Goal: Browse casually

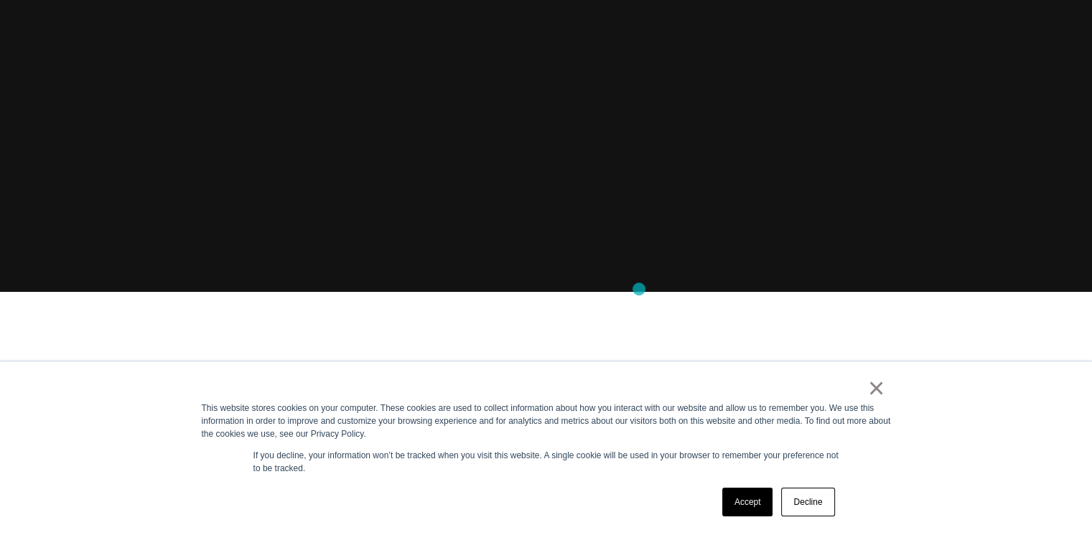
scroll to position [287, 0]
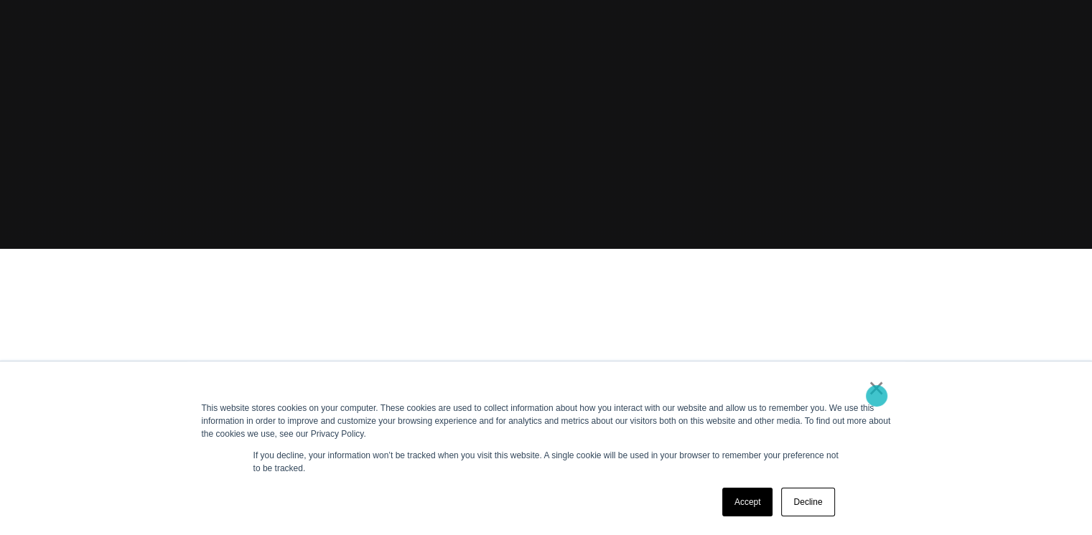
click at [876, 395] on link "×" at bounding box center [876, 388] width 17 height 13
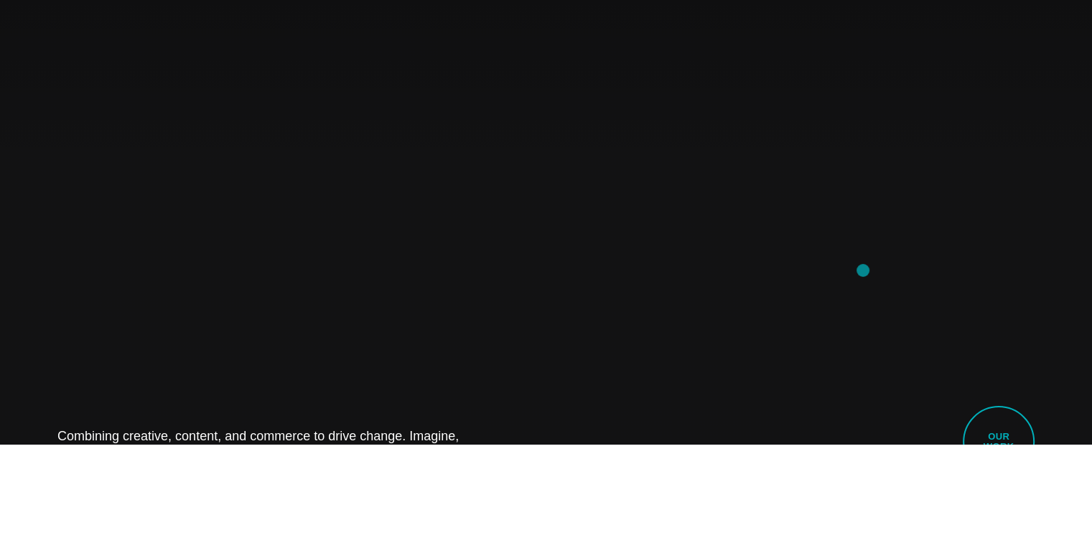
scroll to position [0, 0]
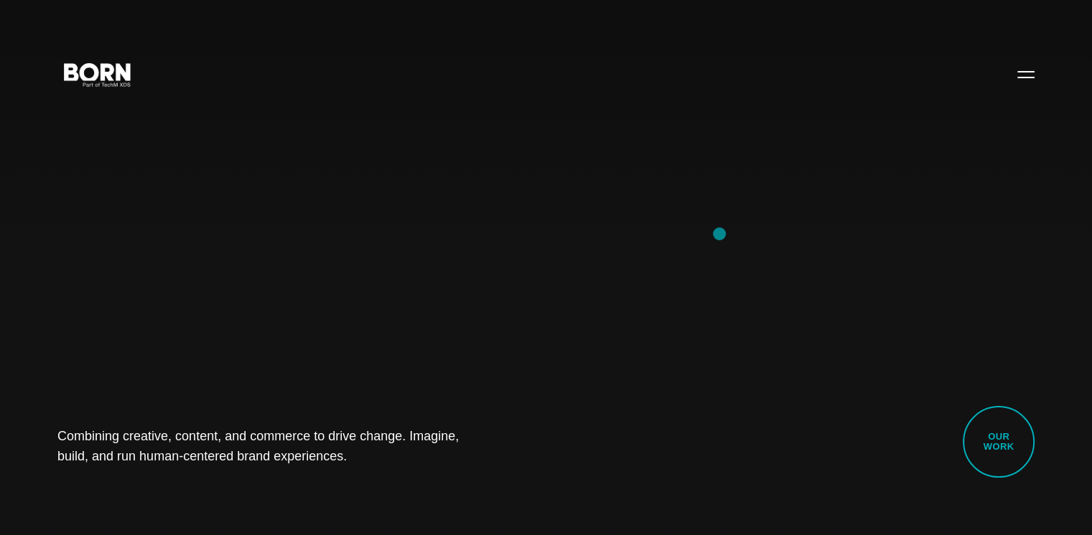
drag, startPoint x: 568, startPoint y: 256, endPoint x: 701, endPoint y: 240, distance: 133.7
click at [695, 242] on div "Combining creative, content, and commerce to drive change. Imagine, build, and …" at bounding box center [546, 267] width 1092 height 535
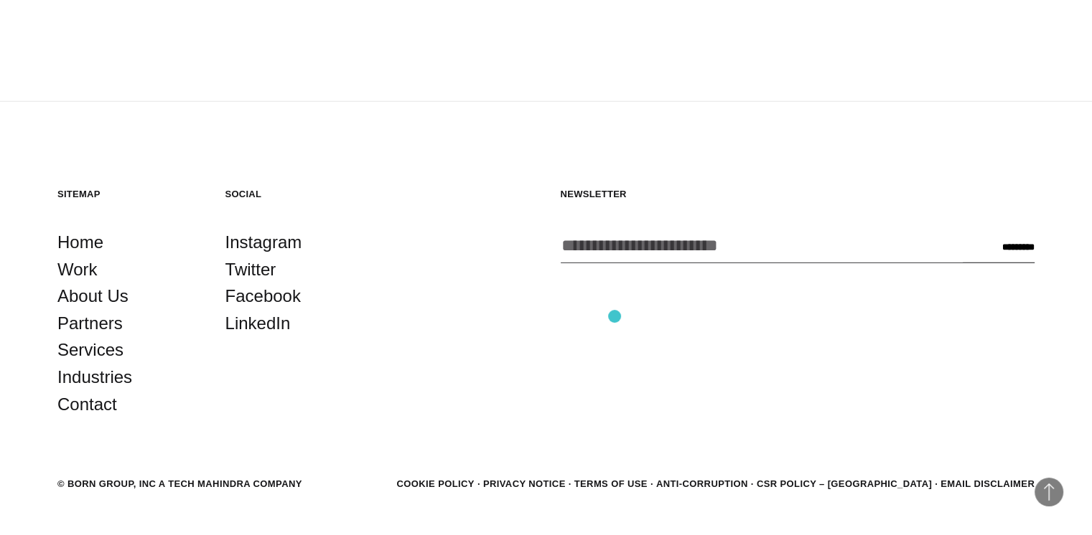
scroll to position [3945, 0]
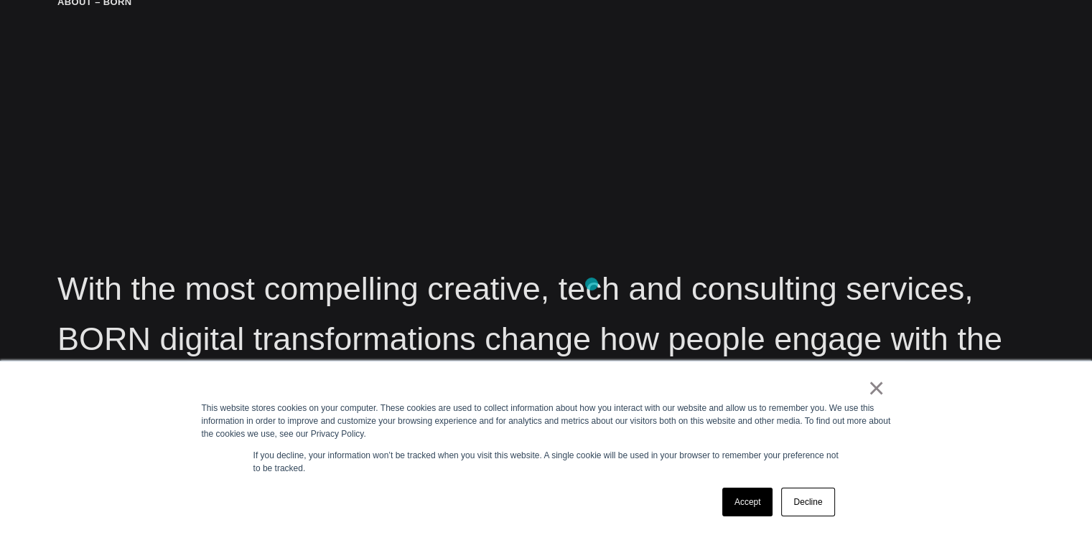
scroll to position [1866, 0]
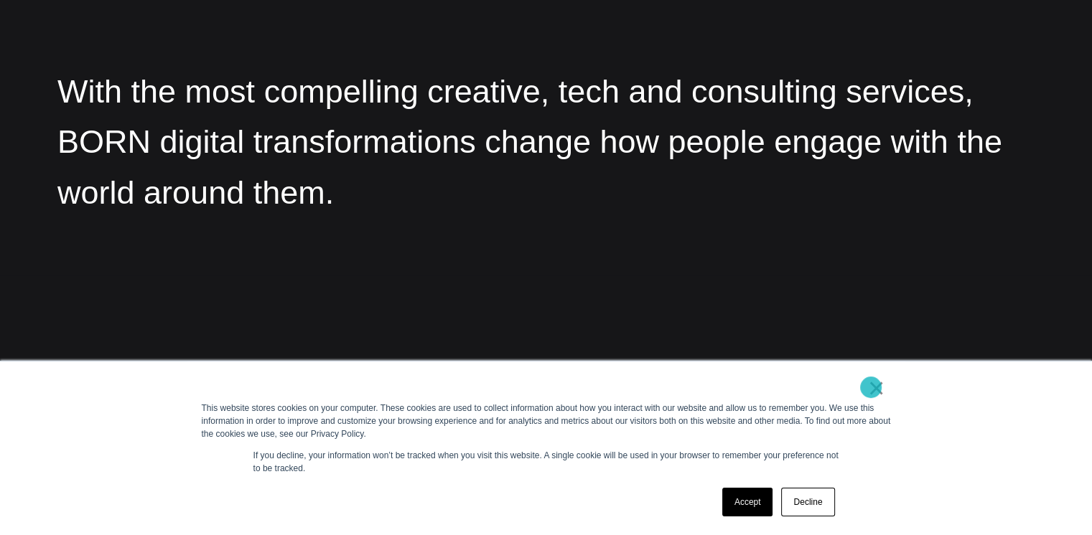
click at [871, 388] on link "×" at bounding box center [876, 388] width 17 height 13
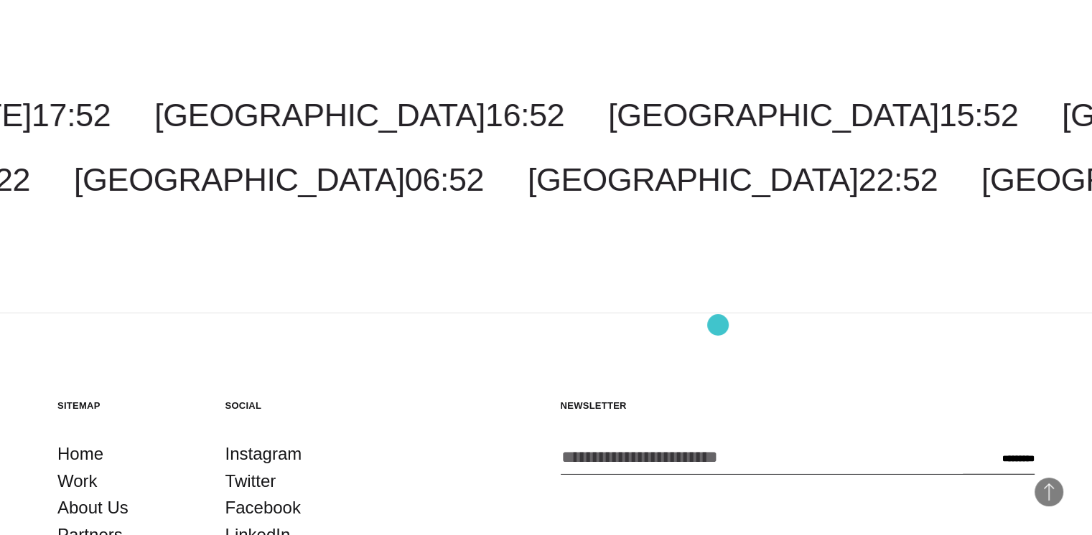
scroll to position [3732, 0]
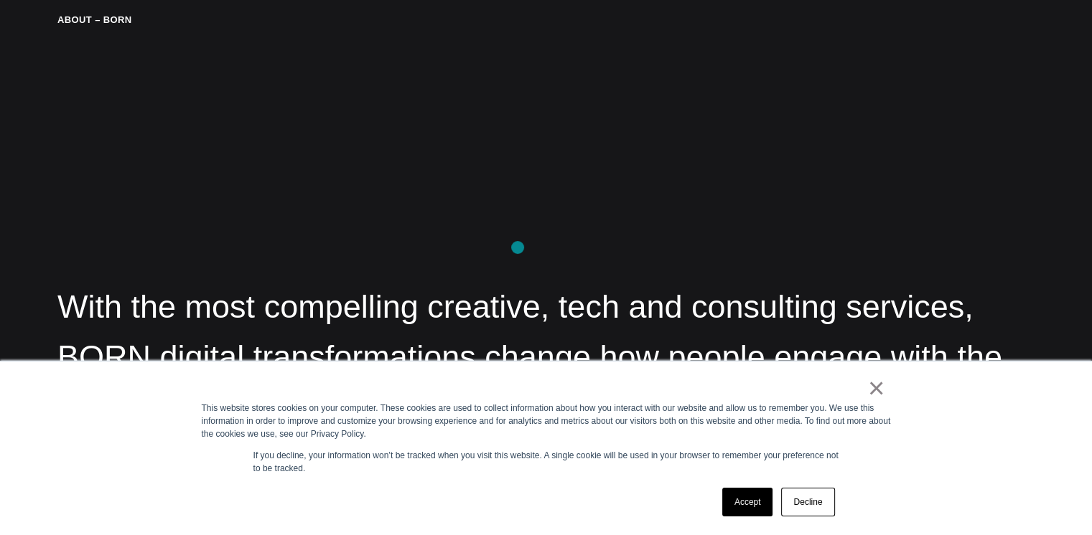
scroll to position [1794, 0]
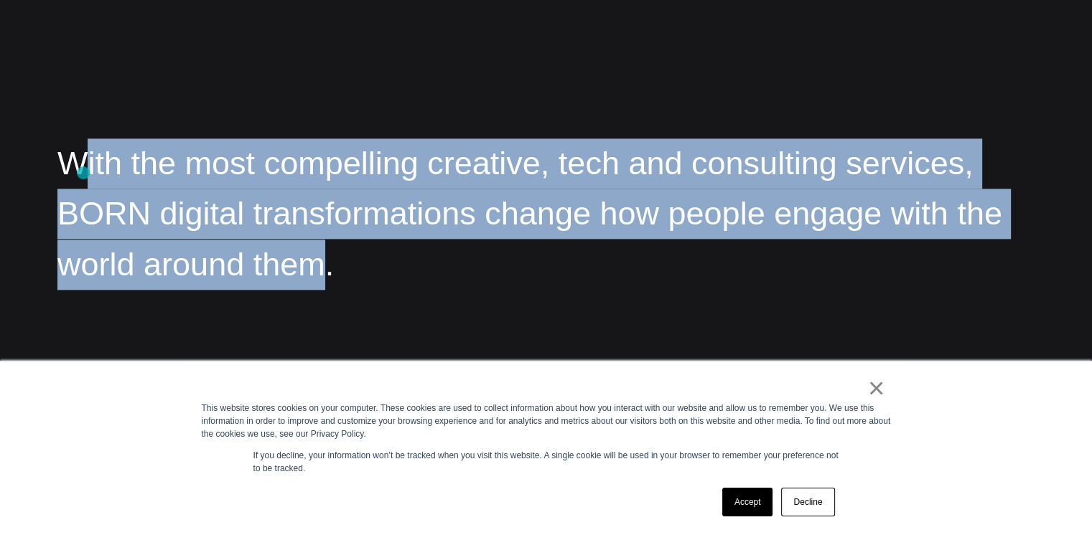
drag, startPoint x: 194, startPoint y: 269, endPoint x: 95, endPoint y: 164, distance: 144.2
click at [80, 169] on p "With the most compelling creative, tech and consulting services, BORN digital t…" at bounding box center [545, 214] width 977 height 151
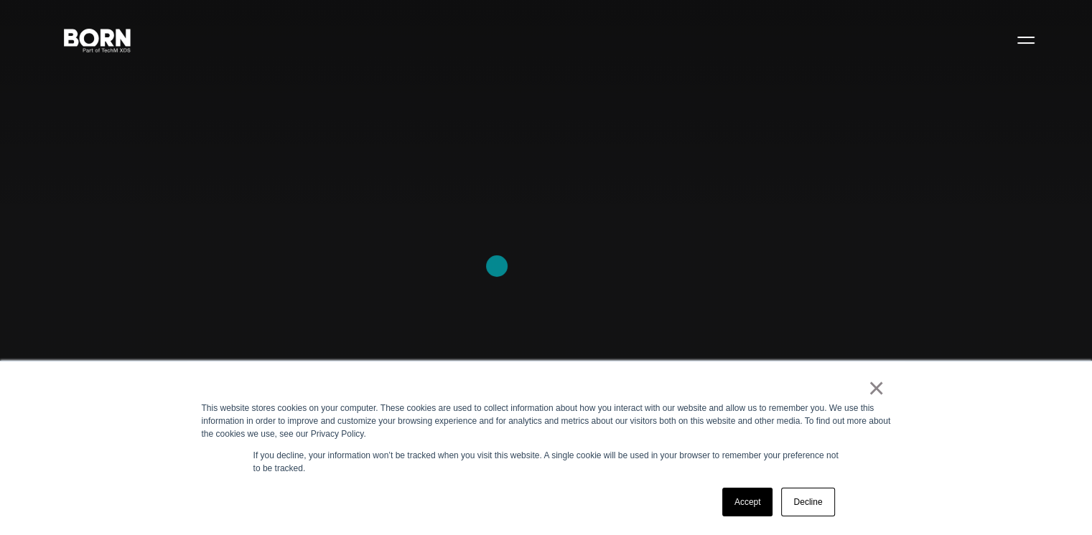
scroll to position [0, 0]
drag, startPoint x: 606, startPoint y: 173, endPoint x: 773, endPoint y: 170, distance: 167.3
click at [776, 170] on div "Combining creative, content, and commerce to drive change. Imagine, build, and …" at bounding box center [546, 267] width 1092 height 535
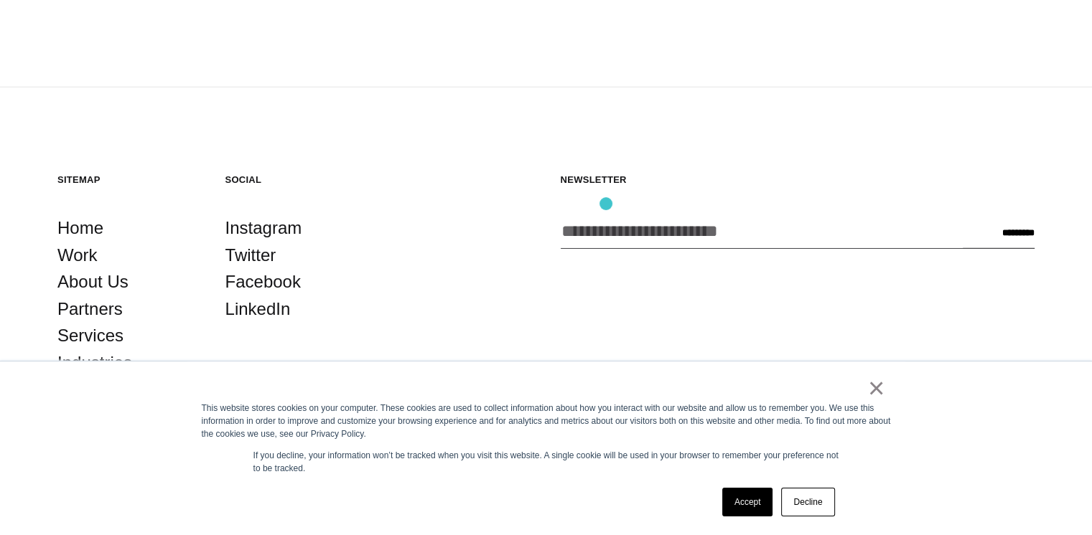
scroll to position [3923, 0]
